Goal: Transaction & Acquisition: Purchase product/service

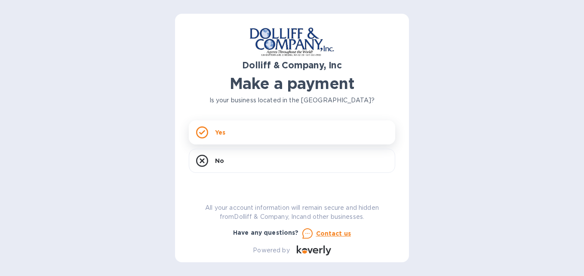
click at [205, 134] on icon at bounding box center [202, 132] width 12 height 12
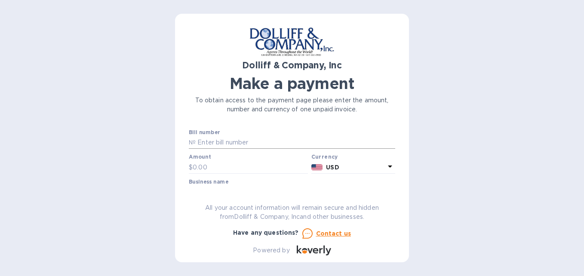
click at [306, 138] on input "text" at bounding box center [295, 142] width 199 height 13
type input "921824"
click at [213, 167] on input "text" at bounding box center [250, 167] width 115 height 13
type input "619.50"
click at [241, 175] on div at bounding box center [248, 175] width 119 height 2
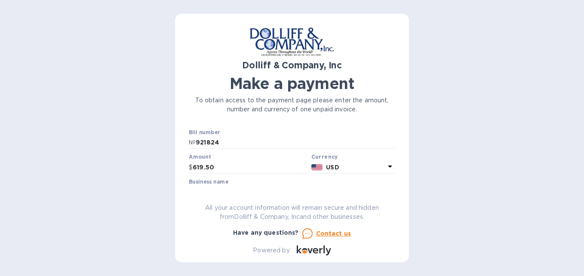
click at [237, 181] on div "Business name" at bounding box center [292, 189] width 206 height 20
click at [203, 183] on label "Business name" at bounding box center [209, 181] width 40 height 5
click at [385, 168] on icon at bounding box center [390, 166] width 10 height 10
click at [385, 168] on div "Currencies" at bounding box center [317, 186] width 156 height 37
click at [387, 175] on div "Currencies" at bounding box center [317, 186] width 156 height 37
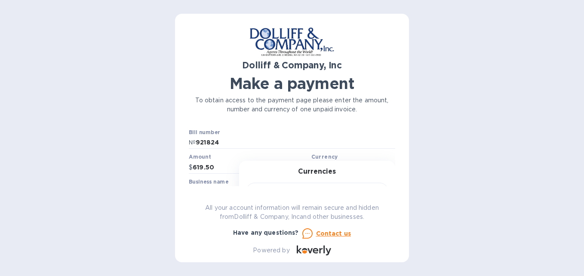
click at [317, 178] on div at bounding box center [317, 190] width 142 height 29
click at [306, 169] on h3 "Currencies" at bounding box center [317, 172] width 38 height 8
click at [196, 168] on input "619.50" at bounding box center [250, 167] width 115 height 13
click at [244, 179] on div "Business name" at bounding box center [292, 189] width 206 height 20
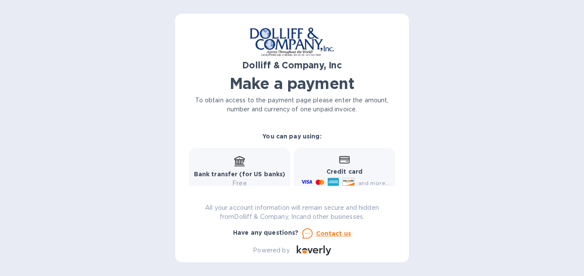
scroll to position [126, 0]
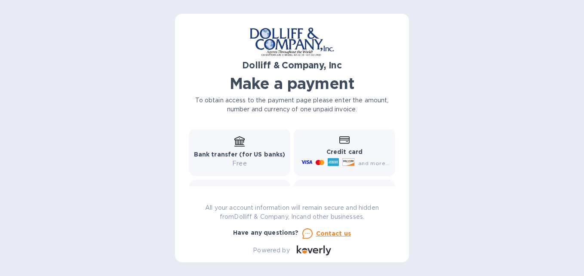
click at [235, 147] on div "Bank transfer (for US banks) Free" at bounding box center [240, 152] width 92 height 32
click at [243, 167] on p "Free" at bounding box center [240, 163] width 92 height 9
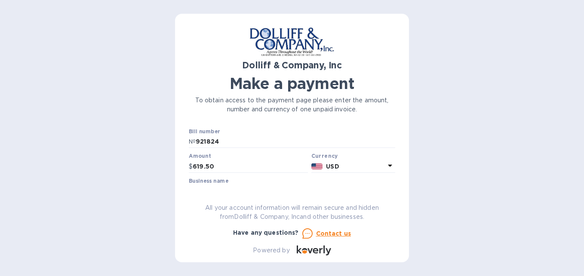
scroll to position [44, 0]
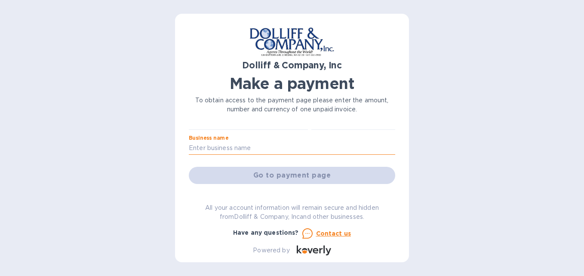
click at [242, 150] on input "text" at bounding box center [292, 148] width 206 height 13
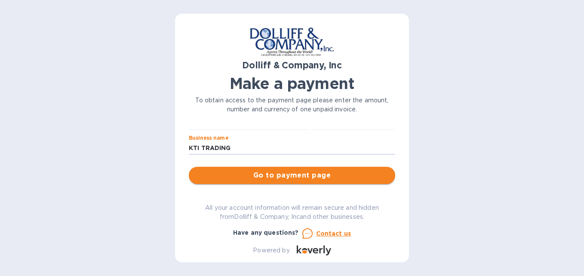
type input "KTI TRADING"
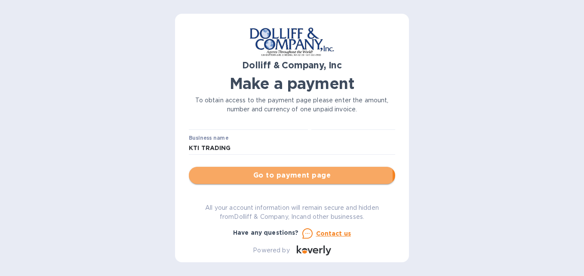
click at [239, 176] on span "Go to payment page" at bounding box center [292, 175] width 193 height 10
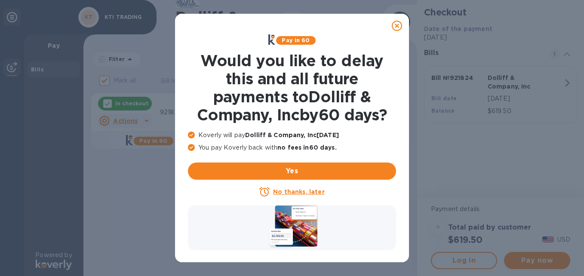
click at [288, 189] on u "No thanks, later" at bounding box center [298, 191] width 51 height 7
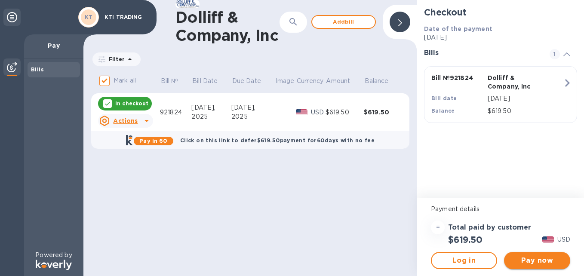
click at [540, 259] on span "Pay now" at bounding box center [537, 260] width 52 height 10
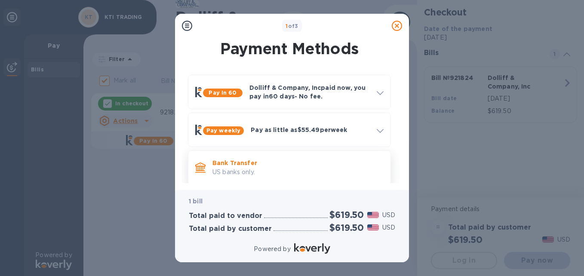
click at [244, 165] on p "Bank Transfer" at bounding box center [297, 163] width 171 height 9
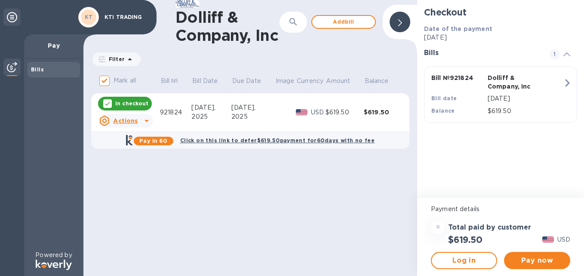
click at [128, 120] on u "Actions" at bounding box center [125, 120] width 24 height 7
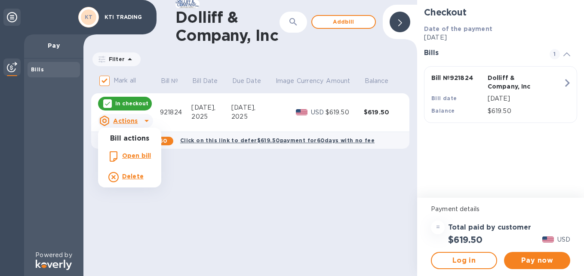
drag, startPoint x: 228, startPoint y: 163, endPoint x: 238, endPoint y: 169, distance: 11.2
click at [228, 163] on div at bounding box center [292, 138] width 584 height 276
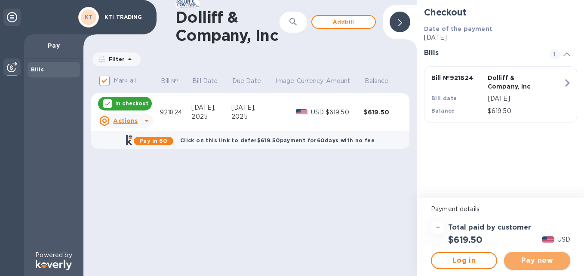
click at [535, 263] on span "Pay now" at bounding box center [537, 260] width 52 height 10
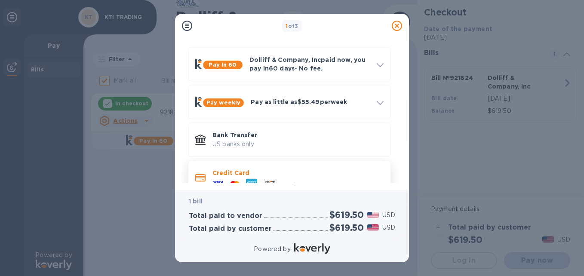
scroll to position [46, 0]
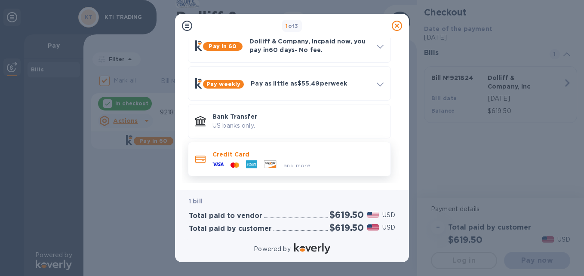
click at [229, 159] on div "and more..." at bounding box center [263, 165] width 109 height 13
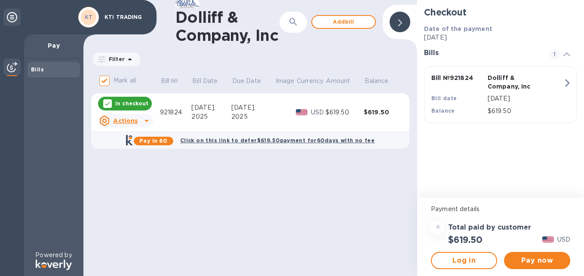
click at [564, 83] on icon "button" at bounding box center [566, 82] width 15 height 15
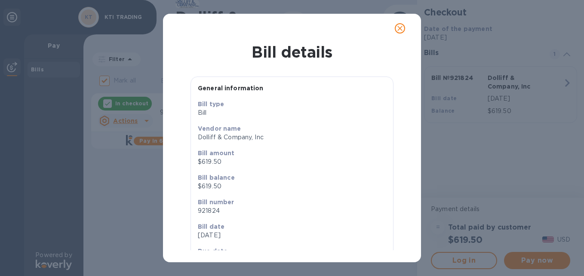
click at [401, 25] on icon "close" at bounding box center [399, 28] width 9 height 9
